Goal: Information Seeking & Learning: Find specific fact

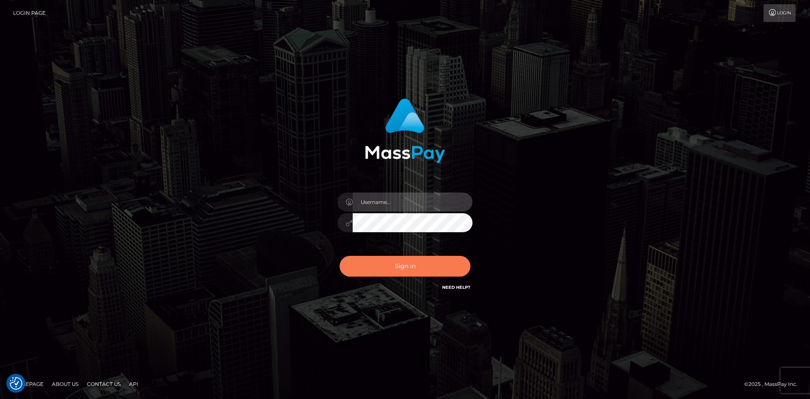
type input "alexstef"
click at [413, 267] on button "Sign in" at bounding box center [405, 266] width 131 height 21
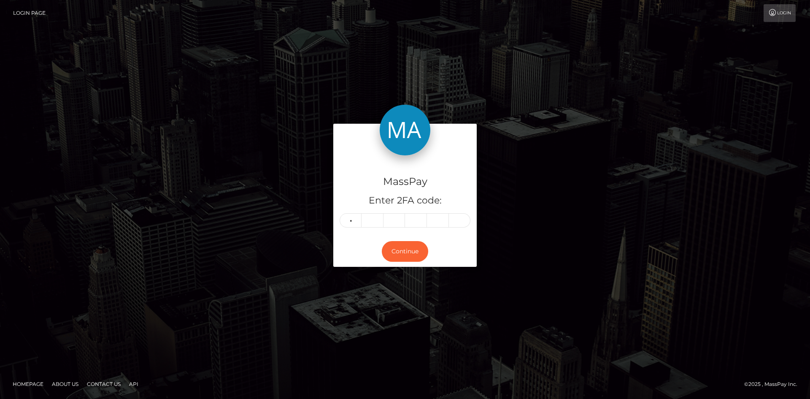
type input "3"
type input "6"
type input "0"
type input "5"
type input "4"
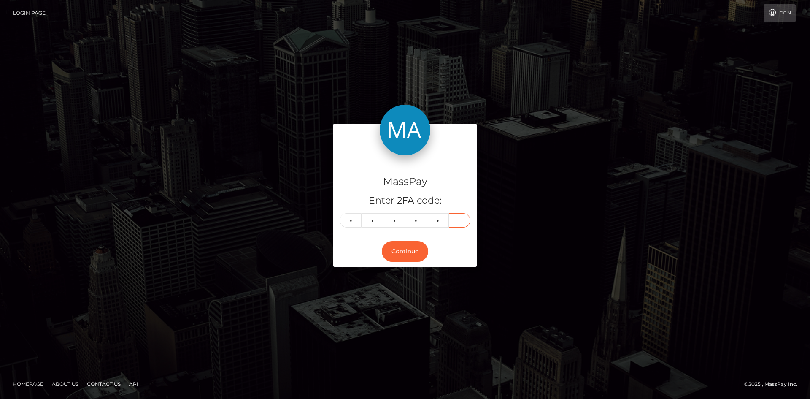
type input "1"
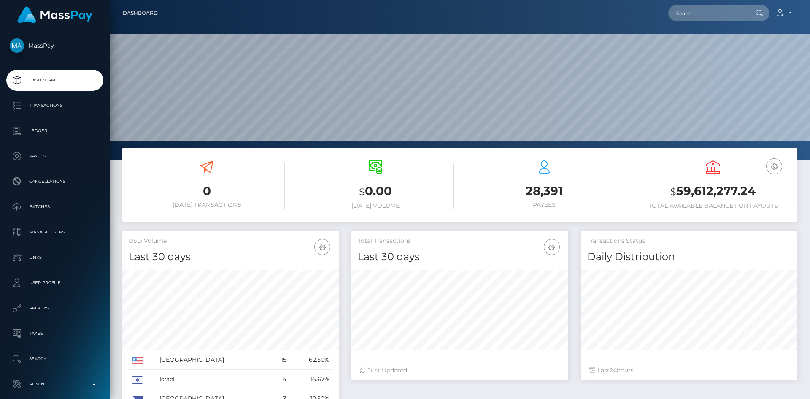
scroll to position [150, 217]
click at [697, 16] on input "text" at bounding box center [708, 13] width 79 height 16
paste input "poact_mS2jHwc3jCqA"
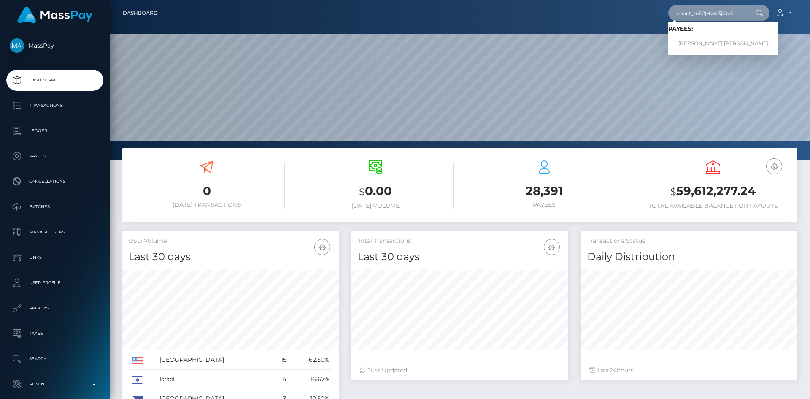
type input "poact_mS2jHwc3jCqA"
click at [698, 41] on link "MARCO ANTONIO RICO" at bounding box center [724, 44] width 110 height 16
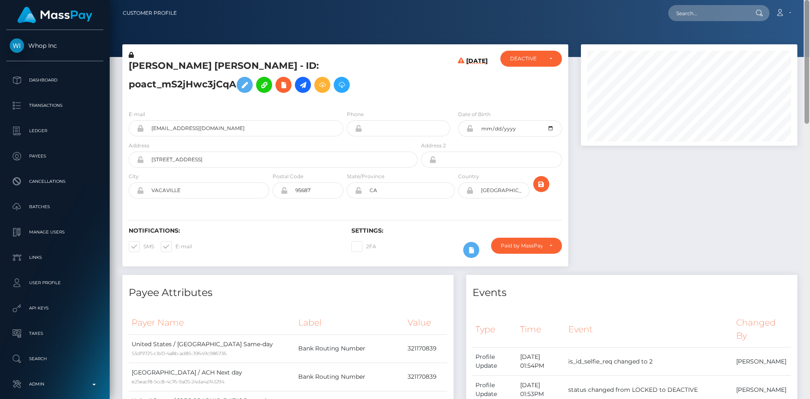
click at [810, 40] on div at bounding box center [807, 199] width 6 height 399
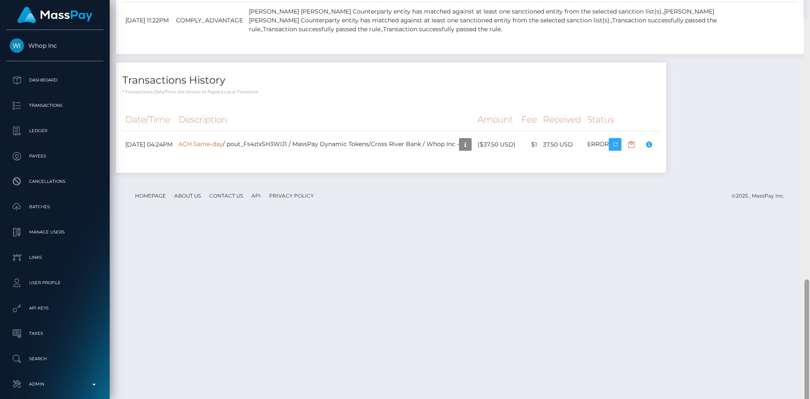
scroll to position [887, 0]
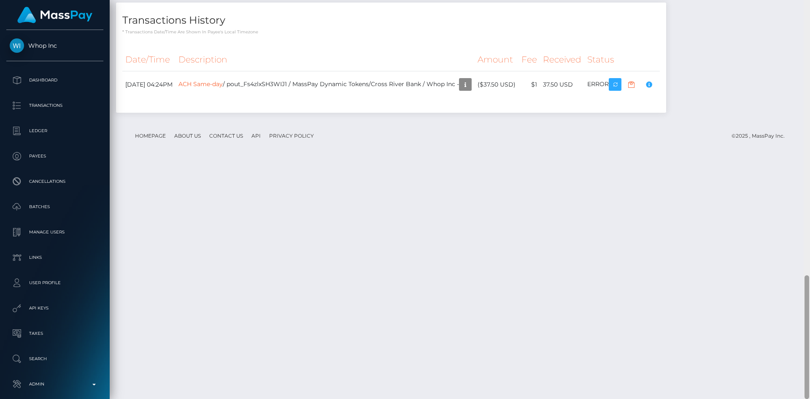
drag, startPoint x: 808, startPoint y: 41, endPoint x: 810, endPoint y: 331, distance: 289.2
click at [810, 331] on div at bounding box center [807, 199] width 6 height 399
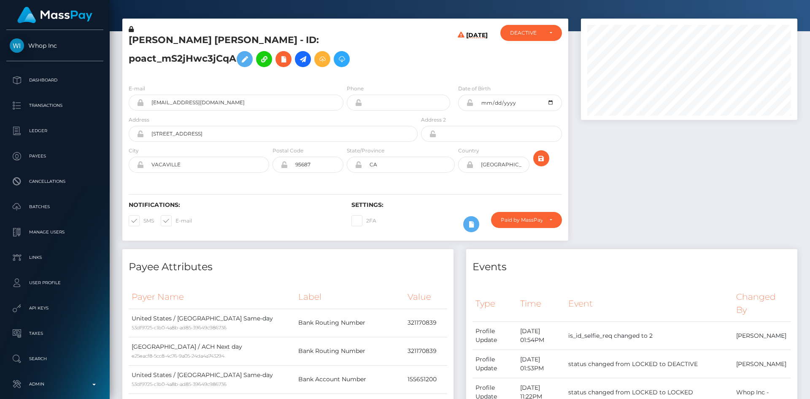
drag, startPoint x: 807, startPoint y: 295, endPoint x: 807, endPoint y: 21, distance: 274.4
click at [807, 21] on div "Customer Profile Loading... Loading..." at bounding box center [460, 199] width 701 height 399
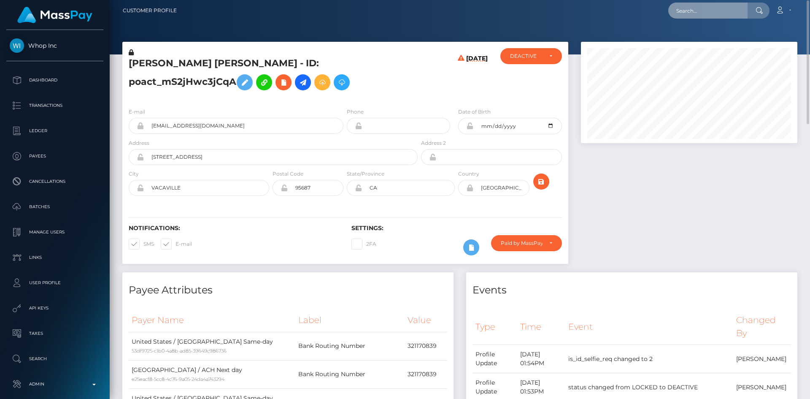
click at [707, 9] on input "text" at bounding box center [708, 11] width 79 height 16
paste input "poact_qO4TBKmQDfXi"
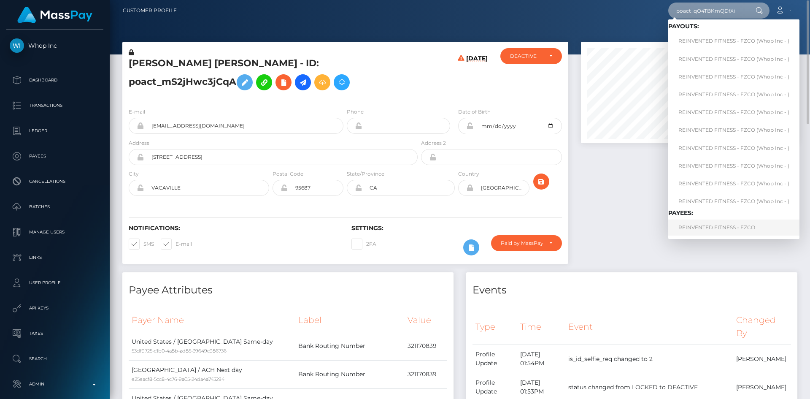
type input "poact_qO4TBKmQDfXi"
click at [712, 222] on link "REINVENTED FITNESS - FZCO" at bounding box center [734, 228] width 131 height 16
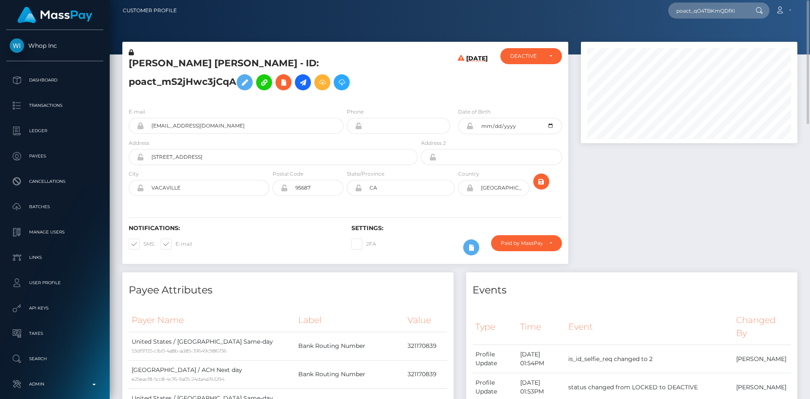
click at [652, 188] on div at bounding box center [689, 157] width 229 height 230
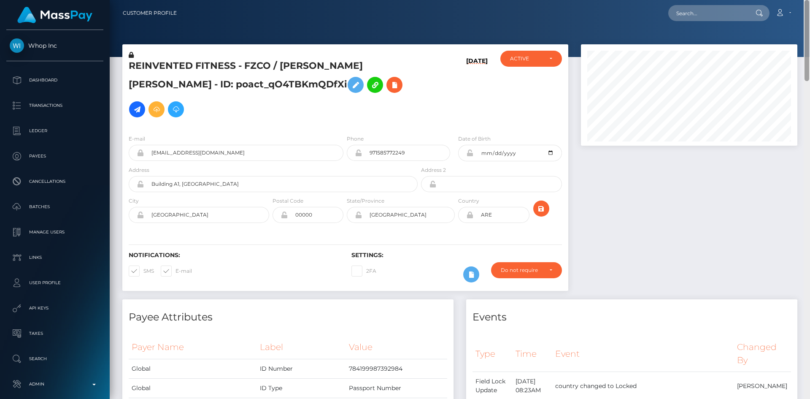
drag, startPoint x: 805, startPoint y: 79, endPoint x: 795, endPoint y: 64, distance: 18.8
click at [795, 64] on div "Customer Profile Loading... Loading..." at bounding box center [460, 199] width 701 height 399
drag, startPoint x: 808, startPoint y: 46, endPoint x: 806, endPoint y: 11, distance: 35.1
click at [810, 8] on div "Customer Profile Loading... Loading..." at bounding box center [460, 199] width 701 height 399
click at [690, 16] on input "text" at bounding box center [708, 13] width 79 height 16
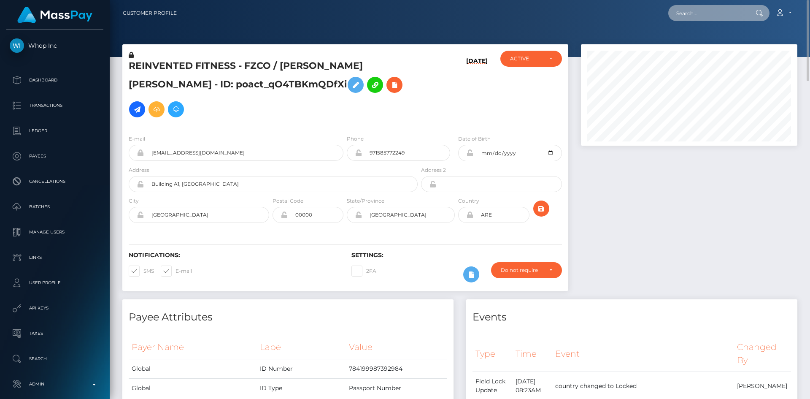
paste input "poact_pB2xiQGv7Lri"
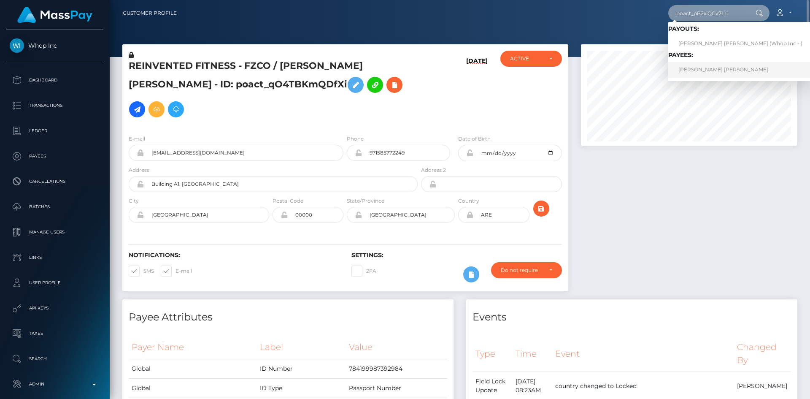
type input "poact_pB2xiQGv7Lri"
click at [697, 68] on link "JAQUALYN MIKEL DESHAWN SMITH" at bounding box center [741, 70] width 144 height 16
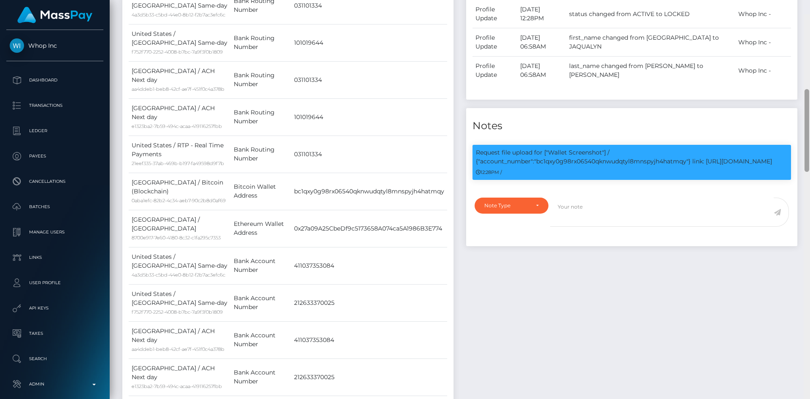
scroll to position [402, 0]
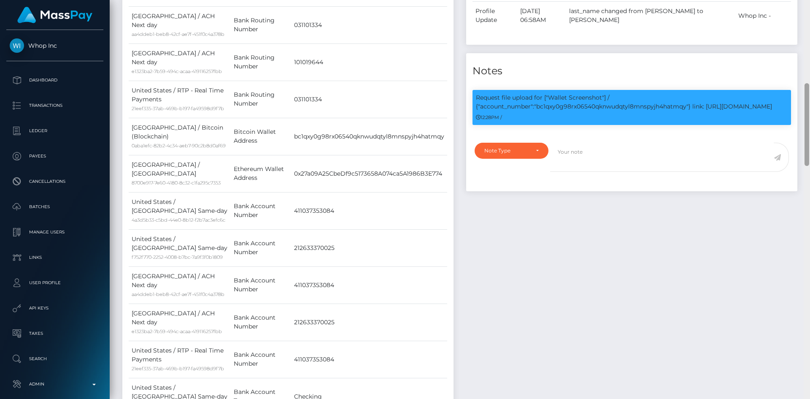
drag, startPoint x: 806, startPoint y: 32, endPoint x: 750, endPoint y: 105, distance: 92.4
click at [801, 107] on div "Customer Profile Loading... Loading..." at bounding box center [460, 199] width 701 height 399
drag, startPoint x: 548, startPoint y: 96, endPoint x: 786, endPoint y: 104, distance: 237.8
click at [786, 104] on p "Request file upload for ["Wallet Screenshot"] / {"account_number":"bc1qxy0g98rx…" at bounding box center [632, 102] width 312 height 18
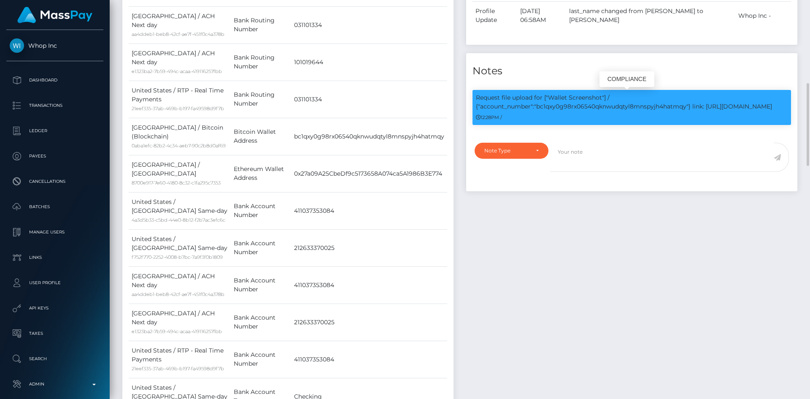
copy p "Wallet Screenshot"] / {"account_number":"bc1qxy0g98rx06540qknwudqtyl8mnspyjh4ha…"
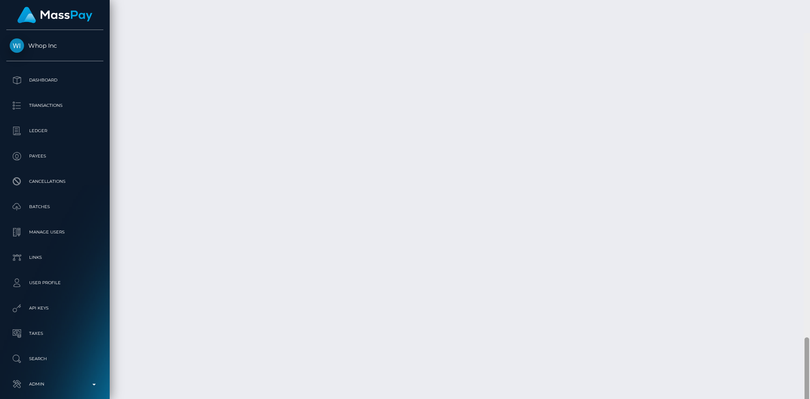
scroll to position [1524, 0]
drag, startPoint x: 806, startPoint y: 100, endPoint x: 647, endPoint y: 231, distance: 206.6
click at [810, 343] on div at bounding box center [807, 199] width 6 height 399
click at [805, 334] on div at bounding box center [807, 199] width 6 height 399
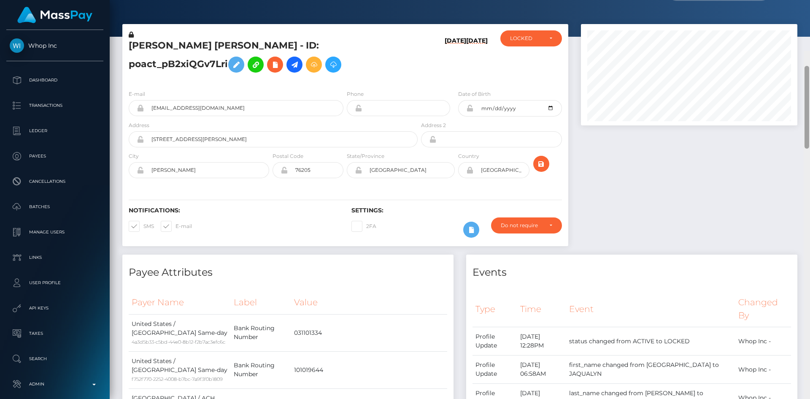
drag, startPoint x: 806, startPoint y: 338, endPoint x: 808, endPoint y: 23, distance: 315.3
click at [810, 51] on div at bounding box center [807, 250] width 6 height 399
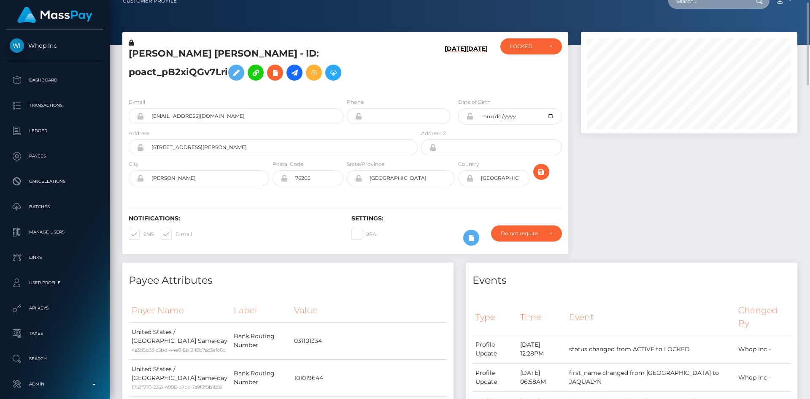
click at [703, 7] on input "text" at bounding box center [708, 1] width 79 height 16
paste input "poact_5QsDQAd1PZ7N"
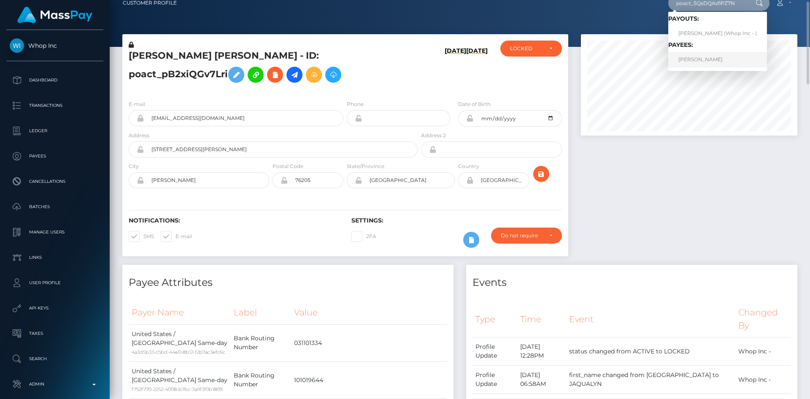
type input "poact_5QsDQAd1PZ7N"
click at [699, 59] on link "DAVID NEAL MCNAIR JR" at bounding box center [718, 60] width 99 height 16
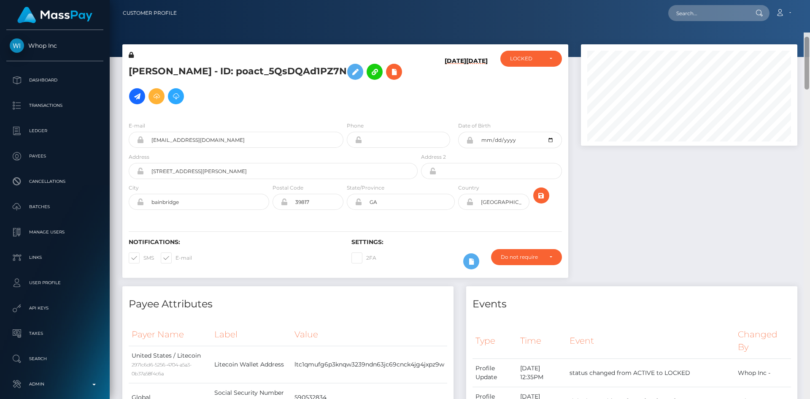
scroll to position [101, 217]
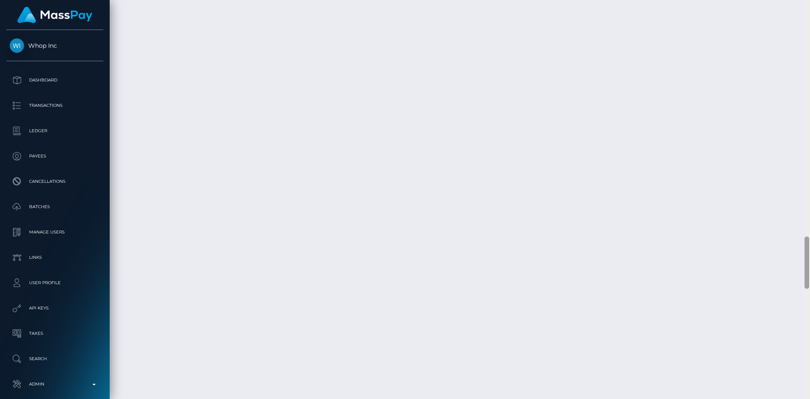
click at [810, 398] on html "Whop Inc Dashboard Transactions Ledger Payees Cancellations Links" at bounding box center [405, 199] width 810 height 399
drag, startPoint x: 807, startPoint y: 256, endPoint x: 809, endPoint y: 366, distance: 109.8
click at [809, 366] on div at bounding box center [807, 371] width 5 height 52
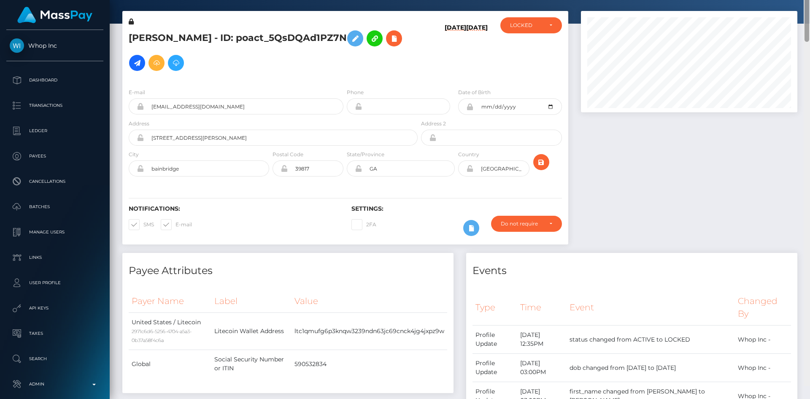
scroll to position [0, 0]
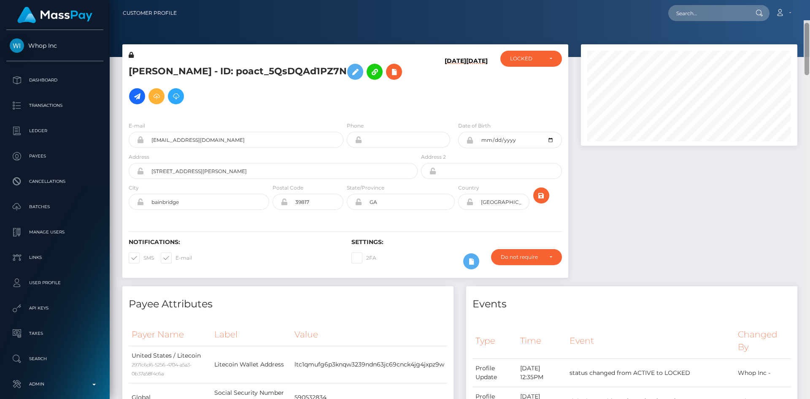
drag, startPoint x: 807, startPoint y: 365, endPoint x: 802, endPoint y: 11, distance: 354.2
click at [802, 12] on div "Customer Profile Loading... Loading..." at bounding box center [460, 199] width 701 height 399
click at [721, 15] on input "text" at bounding box center [708, 13] width 79 height 16
paste input "FVW-20250913-18"
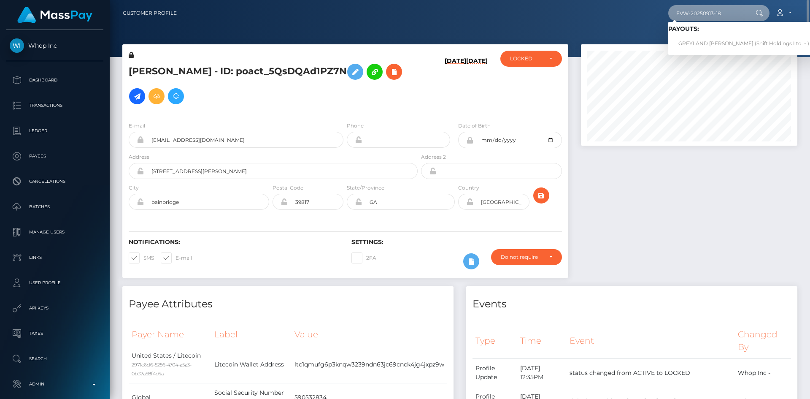
type input "FVW-20250913-18"
click at [709, 43] on link "GREYLAND FREDERICK BAUER (Shift Holdings Ltd. - )" at bounding box center [744, 44] width 151 height 16
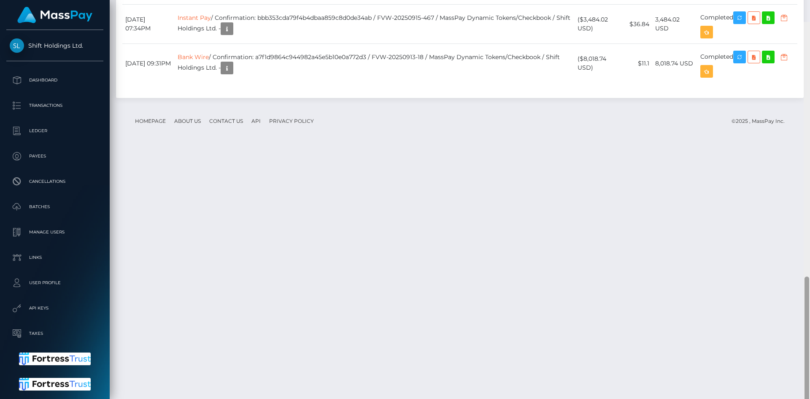
scroll to position [755, 0]
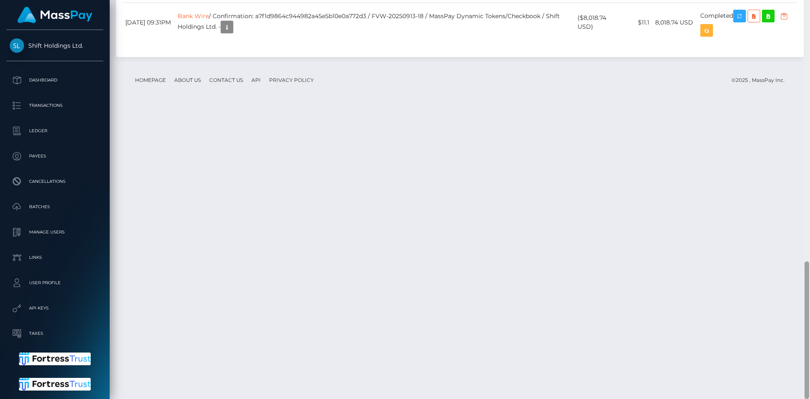
drag, startPoint x: 805, startPoint y: 102, endPoint x: 802, endPoint y: 341, distance: 238.9
click at [802, 341] on div "Customer Profile Loading... Loading..." at bounding box center [460, 199] width 701 height 399
click at [306, 42] on td "Bank Wire / Confirmation: a7f1d9864c944982a45e5b10e0a772d3 / FVW-20250913-18 / …" at bounding box center [375, 22] width 400 height 39
click at [386, 42] on td "Bank Wire / Confirmation: a7f1d9864c944982a45e5b10e0a772d3 / FVW-20250913-18 / …" at bounding box center [375, 22] width 400 height 39
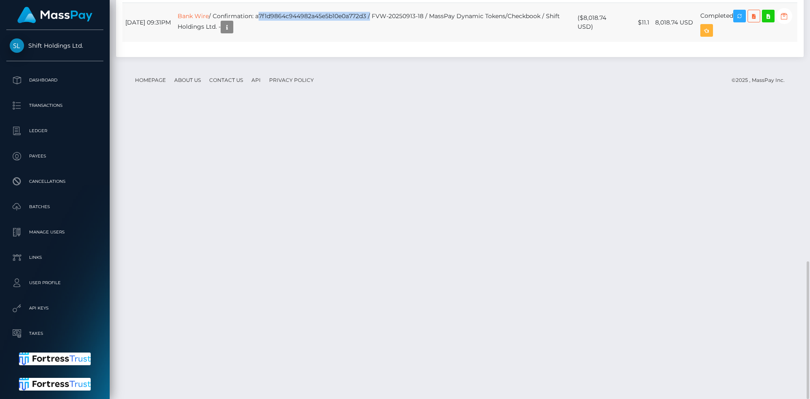
click at [386, 42] on td "Bank Wire / Confirmation: a7f1d9864c944982a45e5b10e0a772d3 / FVW-20250913-18 / …" at bounding box center [375, 22] width 400 height 39
copy td "a7f1d9864c944982a45e5b10e0a772d3"
click at [209, 20] on link "Bank Wire" at bounding box center [193, 16] width 31 height 8
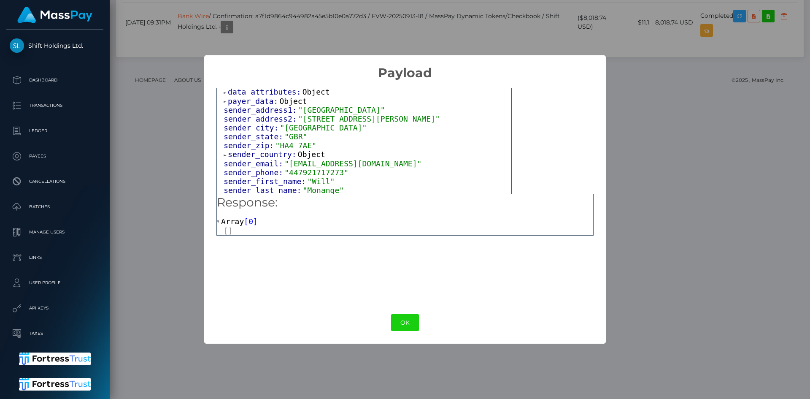
scroll to position [84, 0]
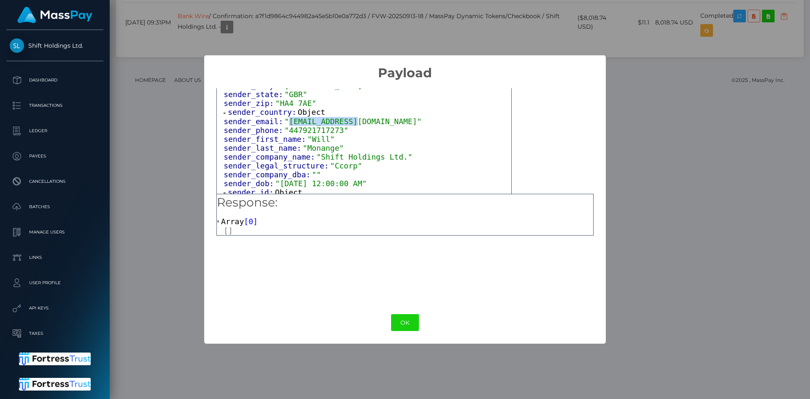
drag, startPoint x: 346, startPoint y: 124, endPoint x: 285, endPoint y: 127, distance: 61.3
click at [285, 126] on span ""[EMAIL_ADDRESS][DOMAIN_NAME]"" at bounding box center [353, 121] width 137 height 9
drag, startPoint x: 334, startPoint y: 134, endPoint x: 285, endPoint y: 133, distance: 49.0
click at [285, 133] on span ""447921717273"" at bounding box center [317, 130] width 64 height 9
copy span "447921717273"
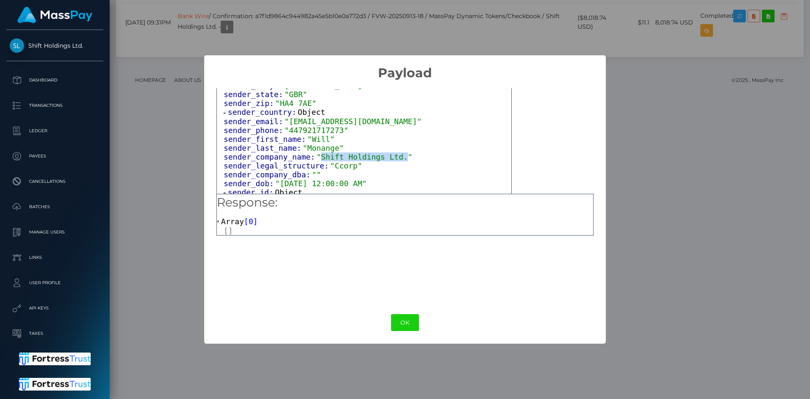
drag, startPoint x: 313, startPoint y: 162, endPoint x: 390, endPoint y: 158, distance: 77.4
click at [390, 158] on span ""Shift Holdings Ltd."" at bounding box center [365, 156] width 96 height 9
copy span "Shift Holdings Ltd."
drag, startPoint x: 301, startPoint y: 154, endPoint x: 328, endPoint y: 152, distance: 27.1
click at [328, 152] on span ""Monange"" at bounding box center [323, 148] width 41 height 9
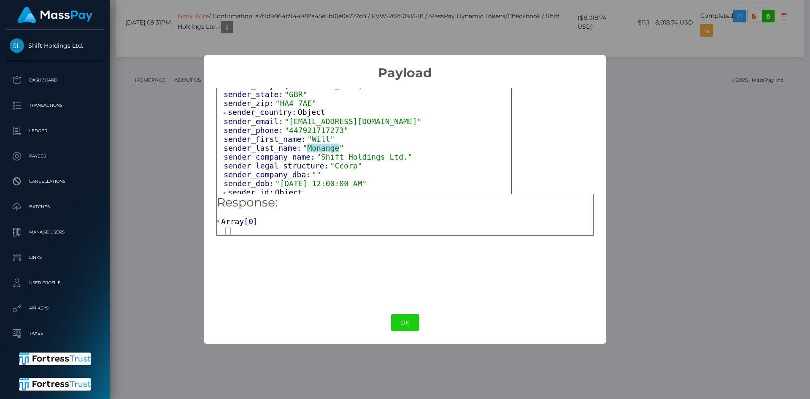
copy span "Monange"
click at [737, 164] on div "× Payload Output: Object attrs: Array [ 4 ] data_attributes: Object payer_data:…" at bounding box center [405, 199] width 810 height 399
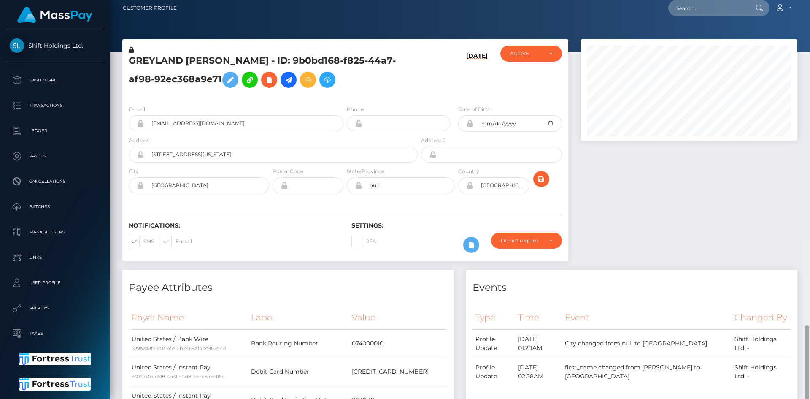
scroll to position [0, 0]
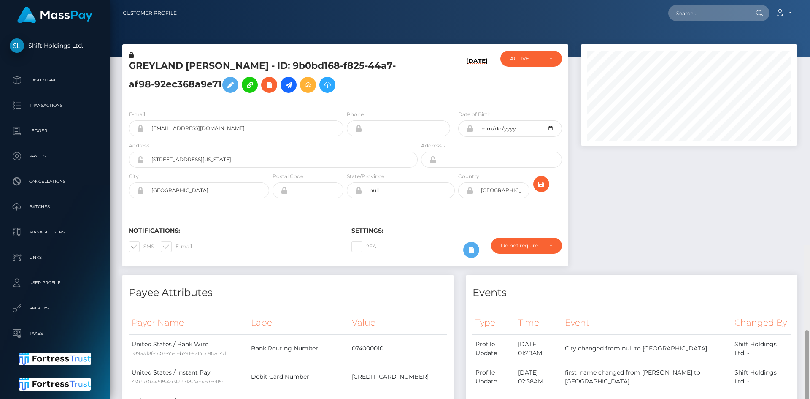
drag, startPoint x: 807, startPoint y: 314, endPoint x: 799, endPoint y: 3, distance: 310.4
click at [810, 2] on div "Customer Profile Loading... Loading..." at bounding box center [460, 199] width 701 height 399
